Goal: Task Accomplishment & Management: Manage account settings

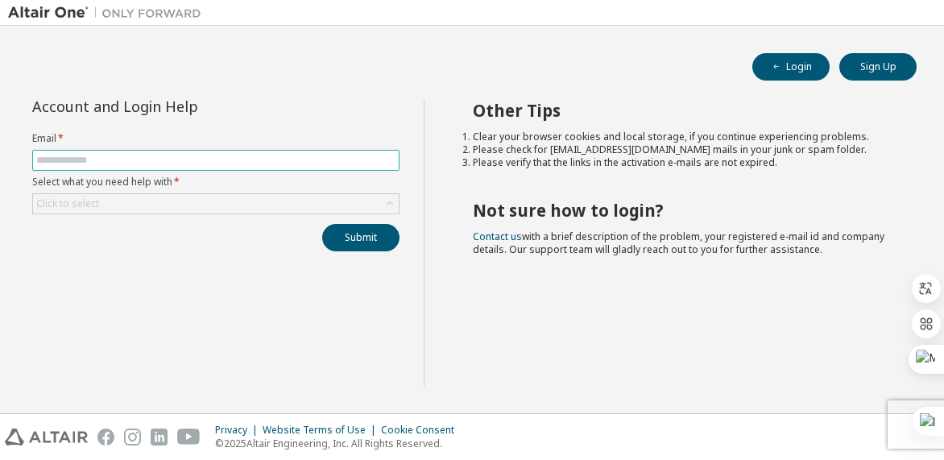
click at [106, 156] on input "text" at bounding box center [215, 160] width 359 height 13
type input "**********"
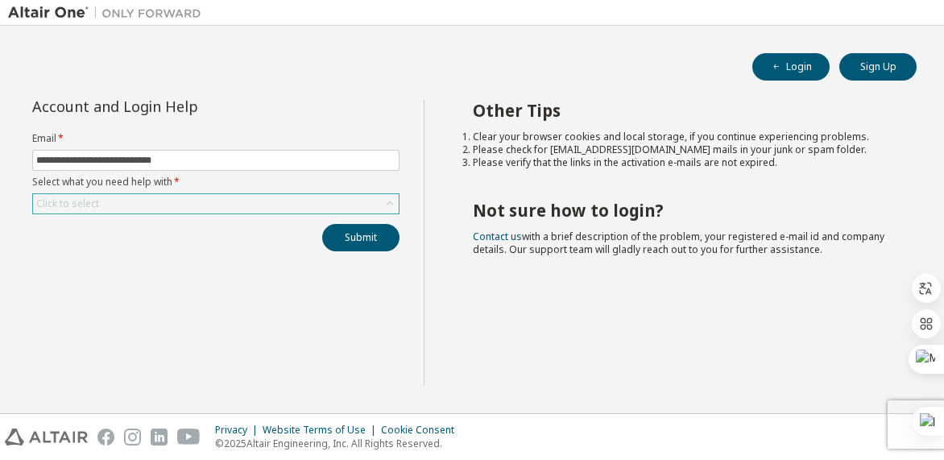
click at [145, 207] on div "Click to select" at bounding box center [216, 203] width 366 height 19
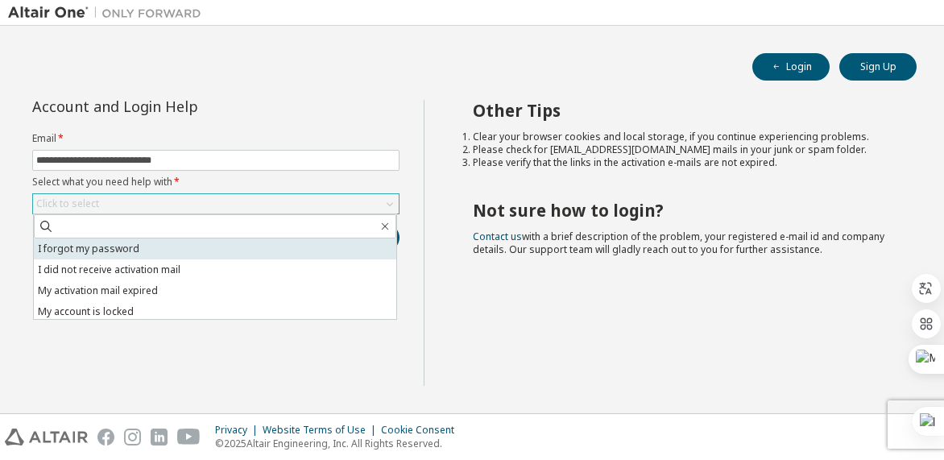
click at [145, 244] on li "I forgot my password" at bounding box center [215, 248] width 363 height 21
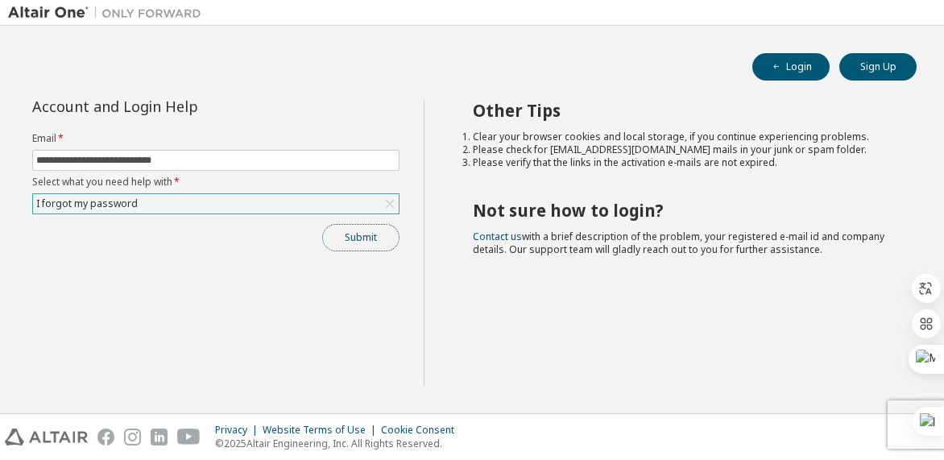
click at [365, 240] on button "Submit" at bounding box center [360, 237] width 77 height 27
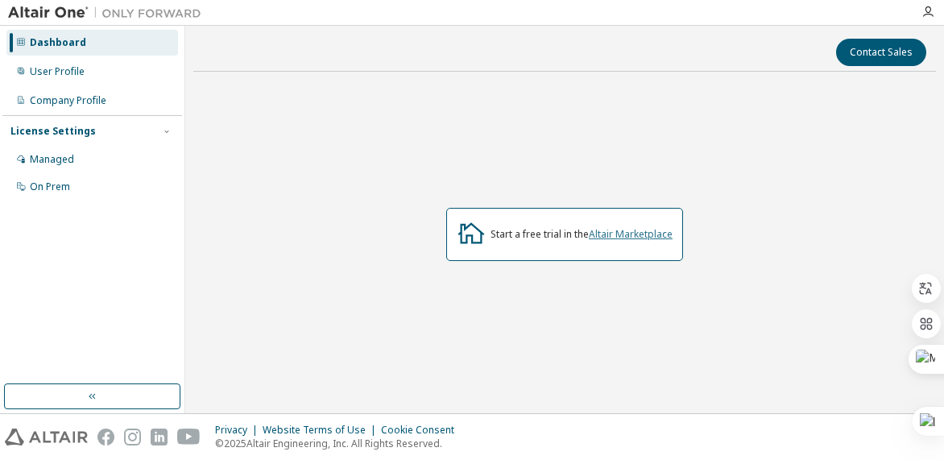
click at [650, 237] on link "Altair Marketplace" at bounding box center [631, 234] width 84 height 14
